Goal: Use online tool/utility: Utilize a website feature to perform a specific function

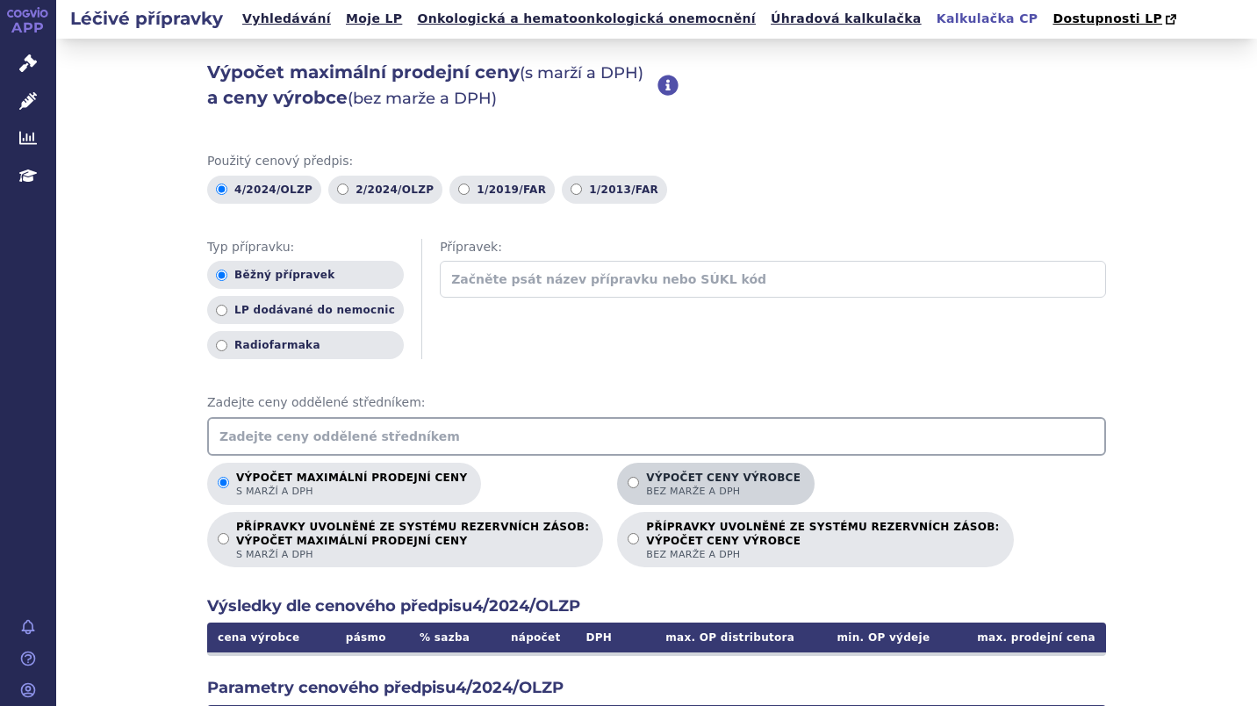
click at [628, 484] on input "Výpočet ceny výrobce bez marže a DPH" at bounding box center [633, 482] width 11 height 11
radio input "true"
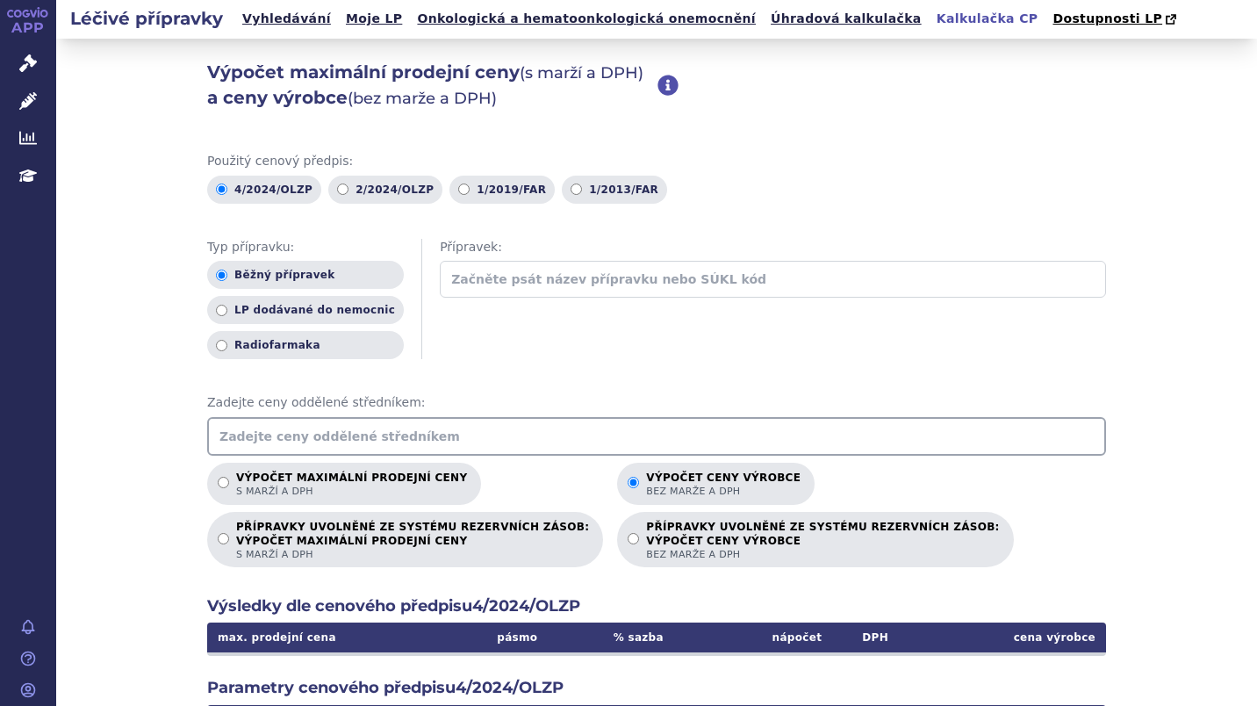
click at [260, 442] on input "text" at bounding box center [656, 436] width 899 height 39
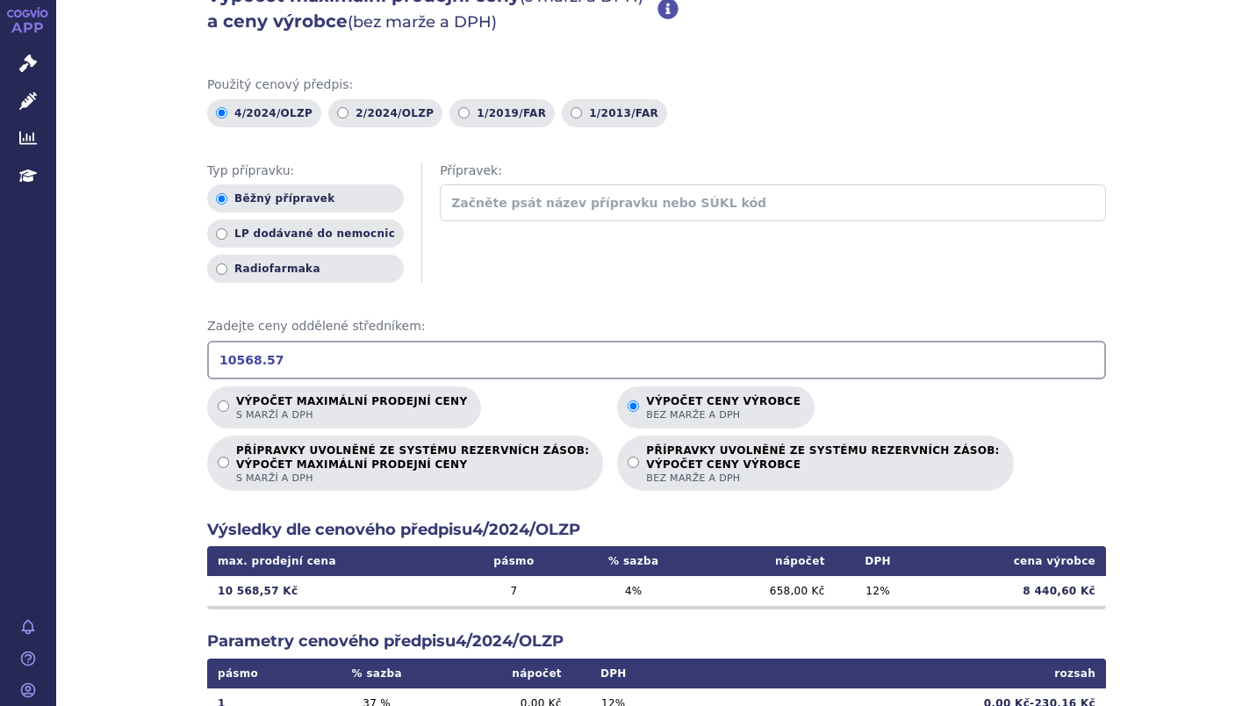
scroll to position [79, 0]
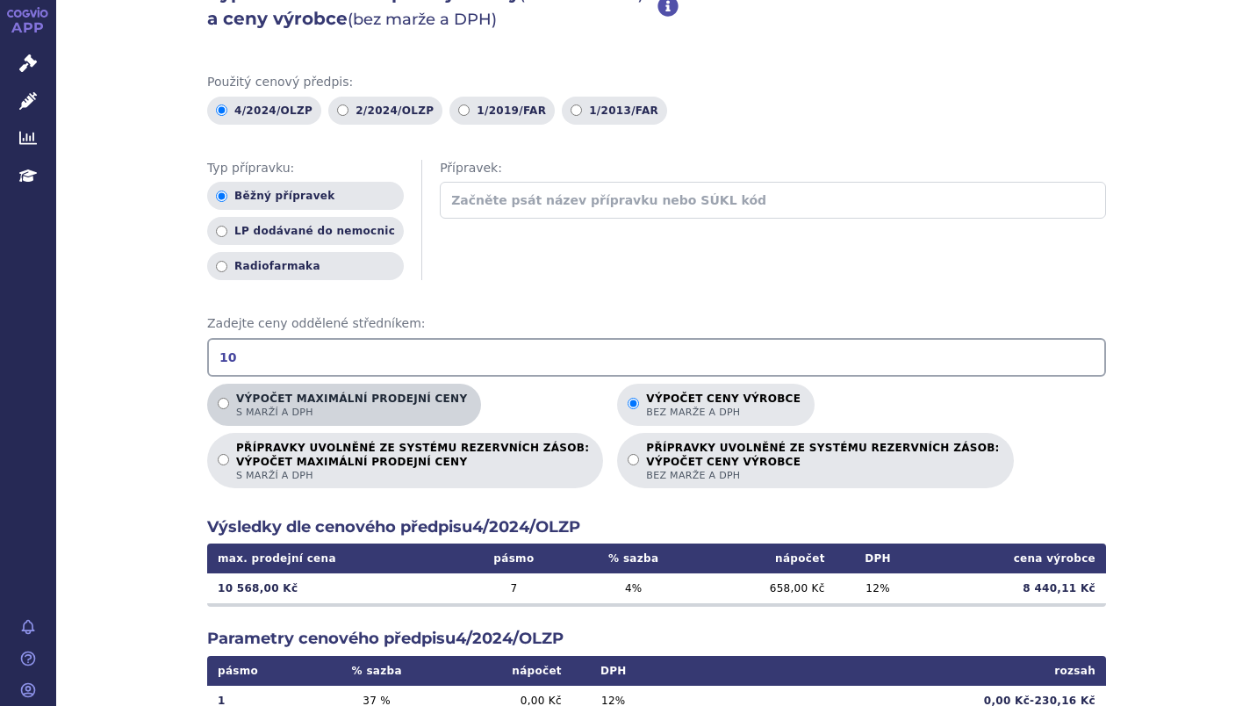
type input "1"
type input "11741.66"
